Goal: Task Accomplishment & Management: Use online tool/utility

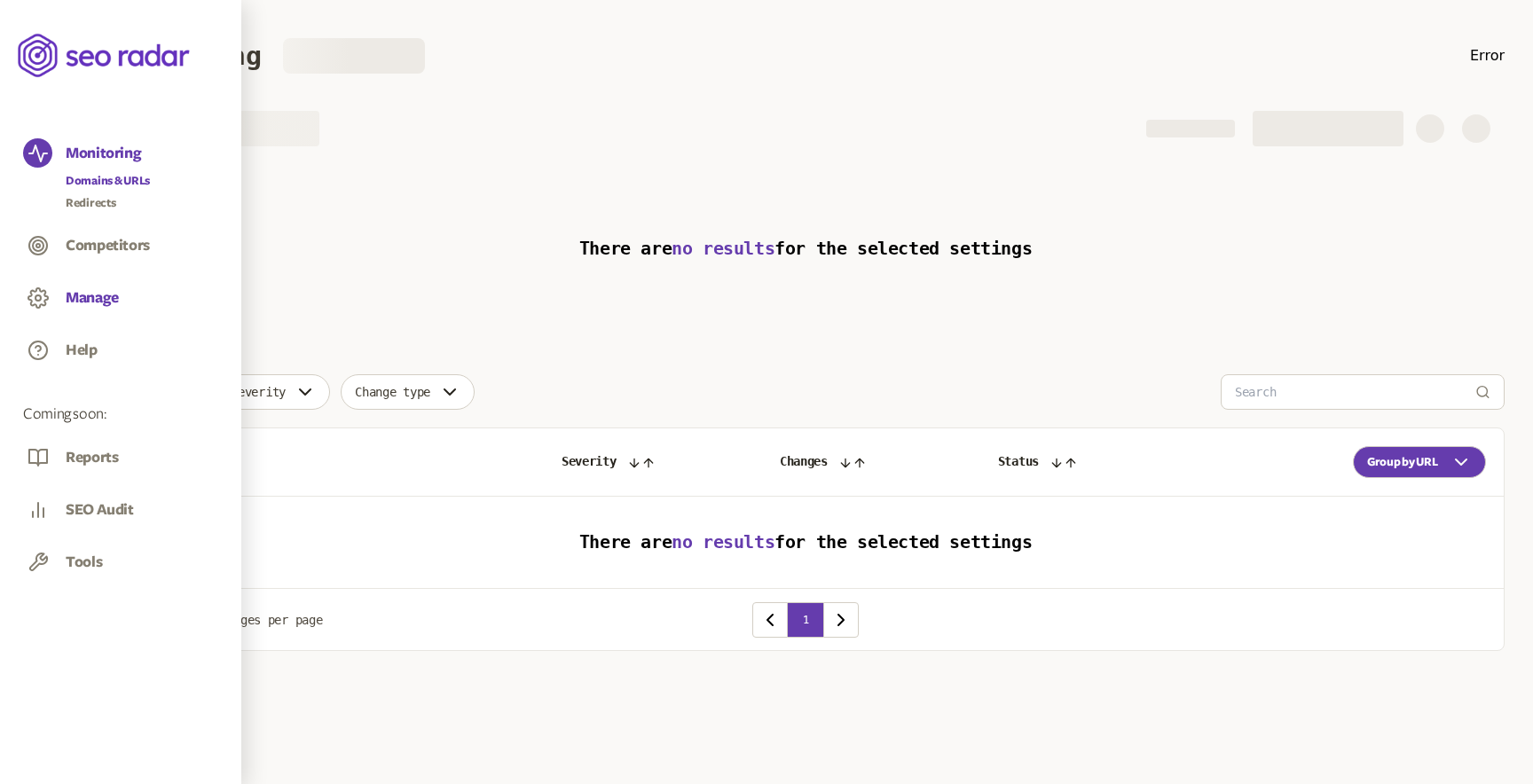
click at [91, 293] on button "Manage" at bounding box center [92, 298] width 53 height 20
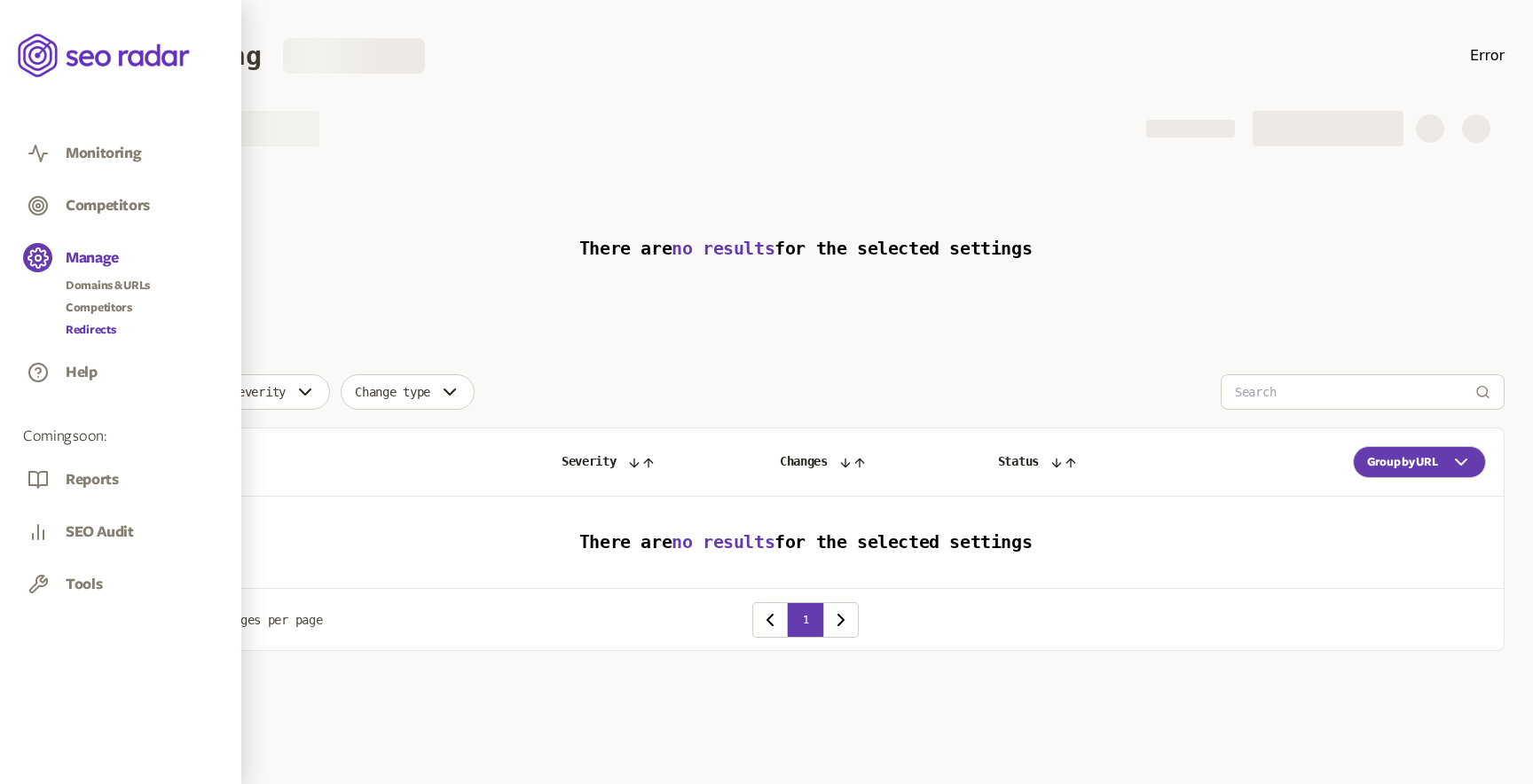
click at [99, 327] on link "Redirects" at bounding box center [108, 329] width 84 height 18
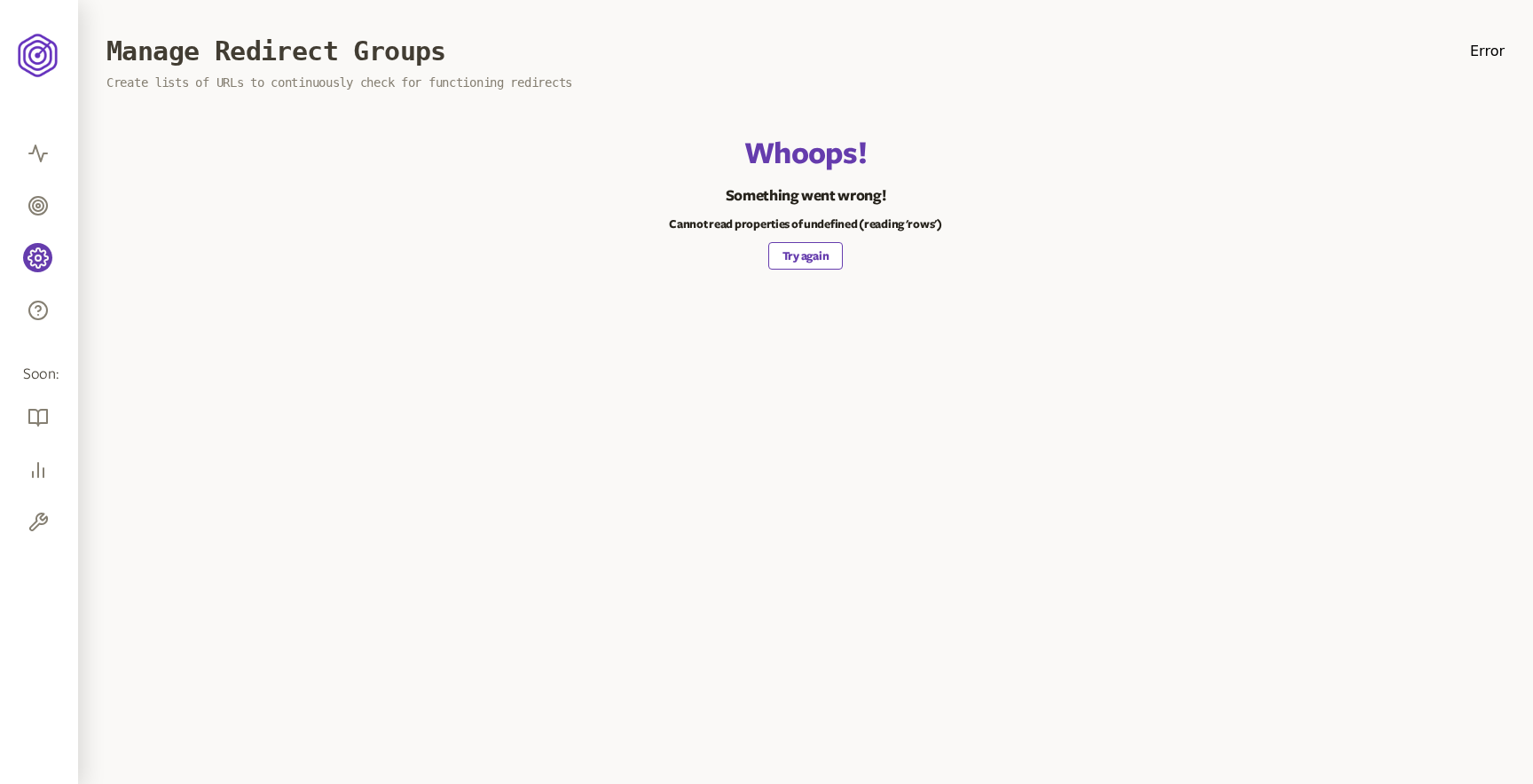
click at [807, 252] on button "Try again" at bounding box center [806, 255] width 75 height 27
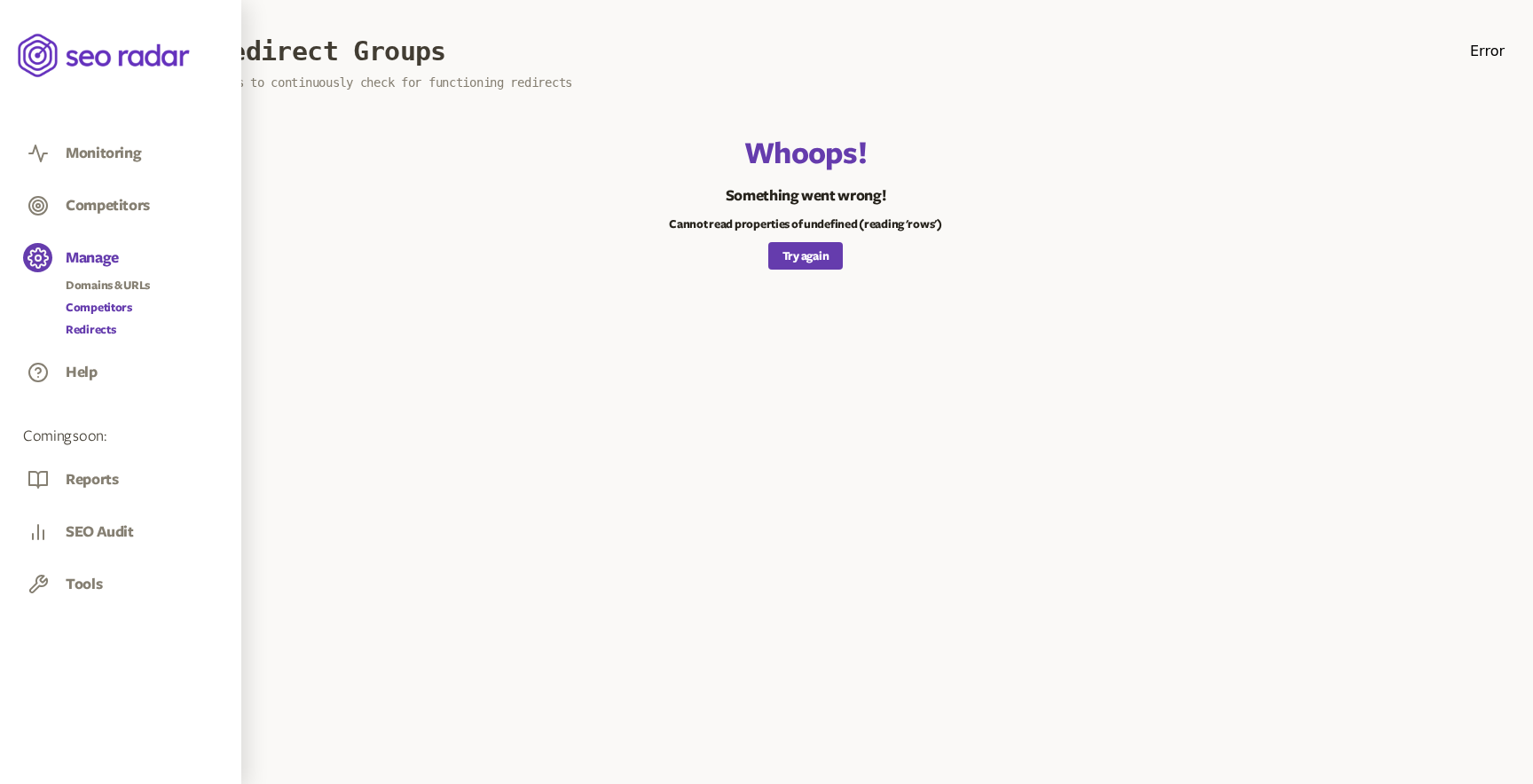
click at [97, 314] on link "Competitors" at bounding box center [108, 307] width 84 height 18
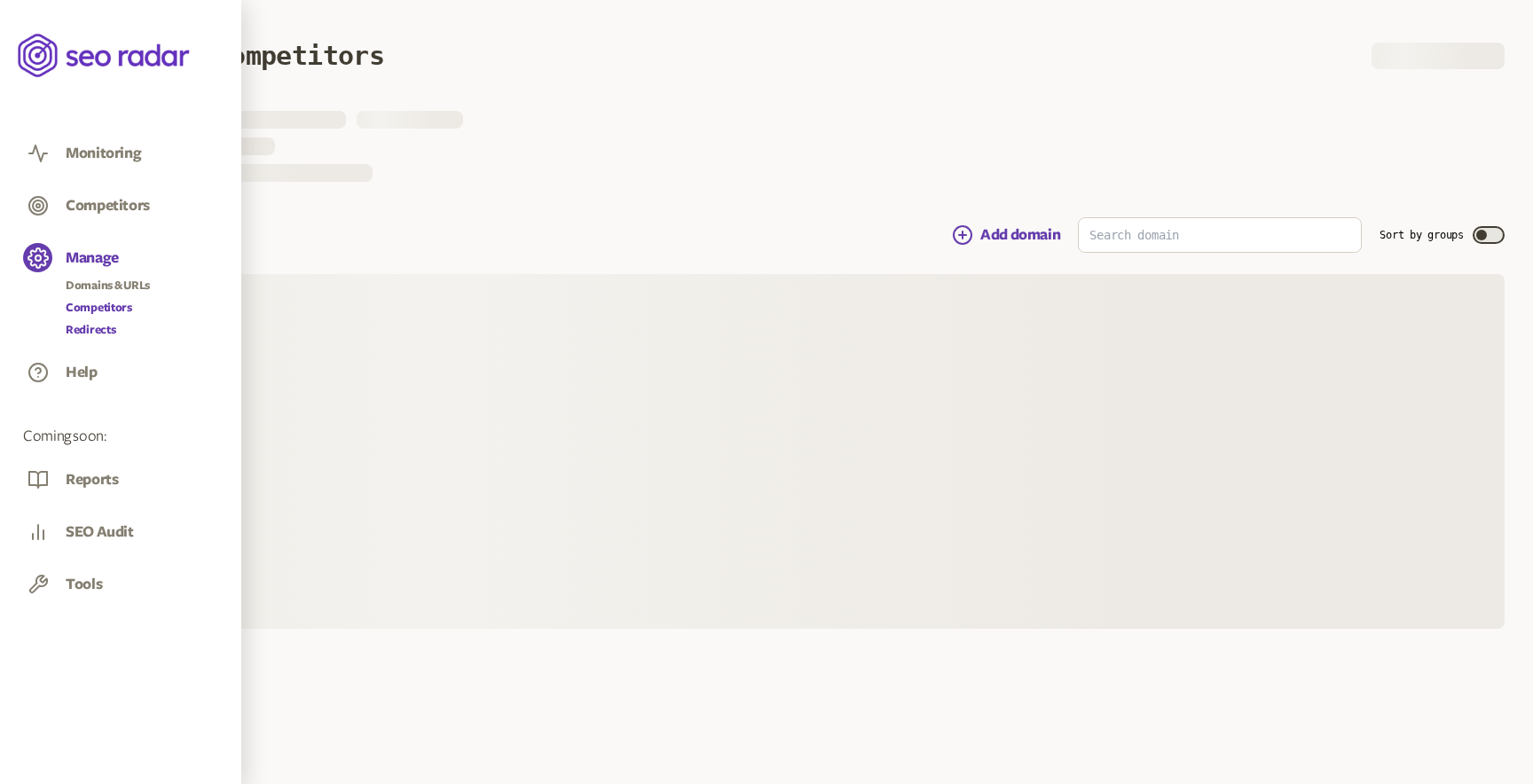
click at [97, 328] on link "Redirects" at bounding box center [108, 329] width 84 height 18
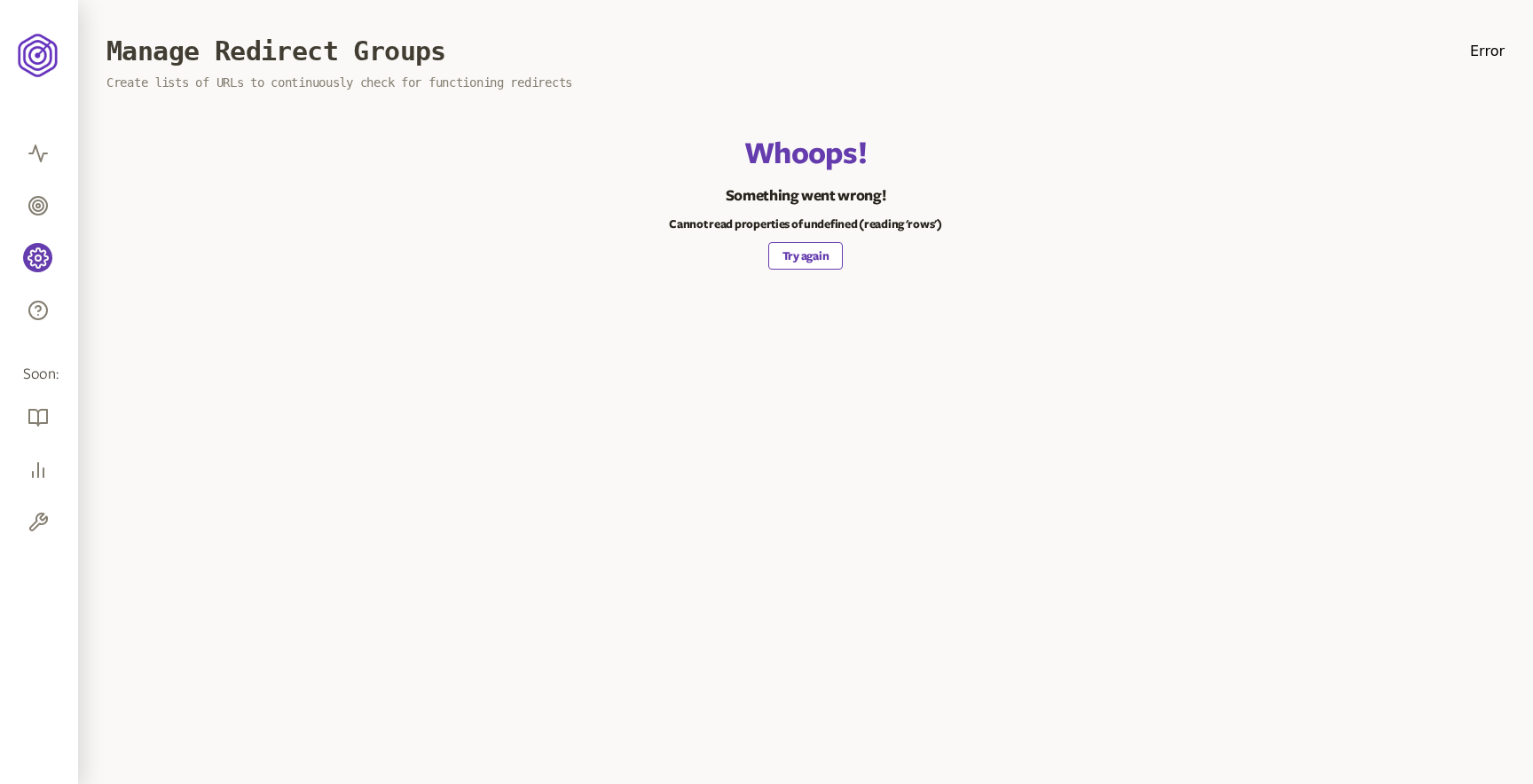
click at [807, 248] on button "Try again" at bounding box center [806, 255] width 75 height 27
click at [811, 246] on button "Try again" at bounding box center [806, 255] width 75 height 27
click at [795, 265] on button "Try again" at bounding box center [806, 255] width 75 height 27
